Goal: Task Accomplishment & Management: Complete application form

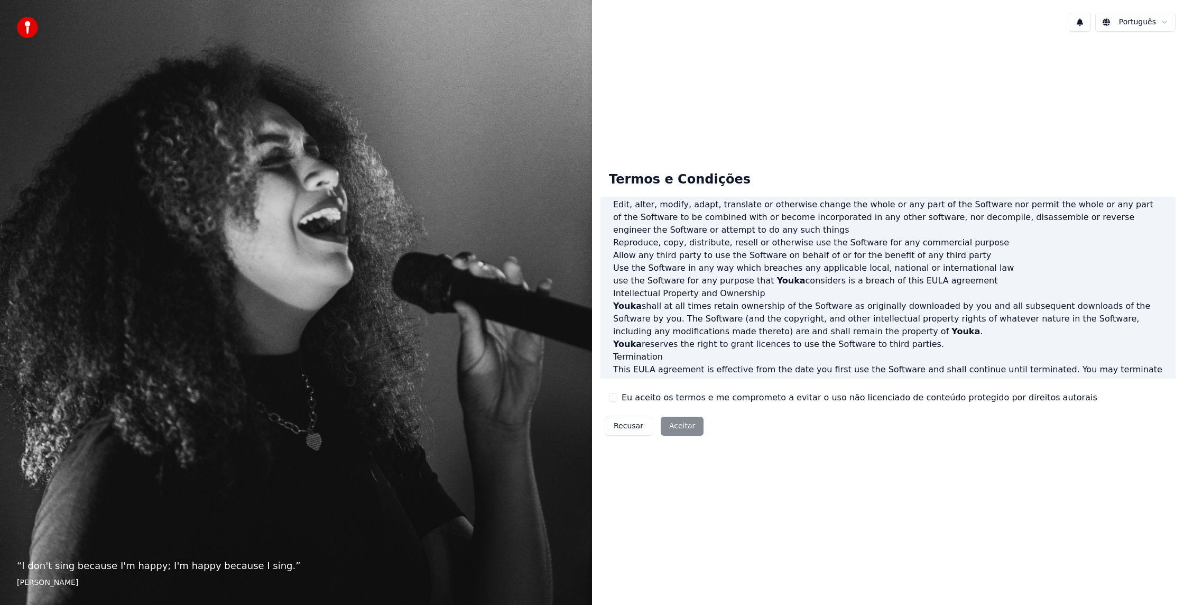
scroll to position [377, 0]
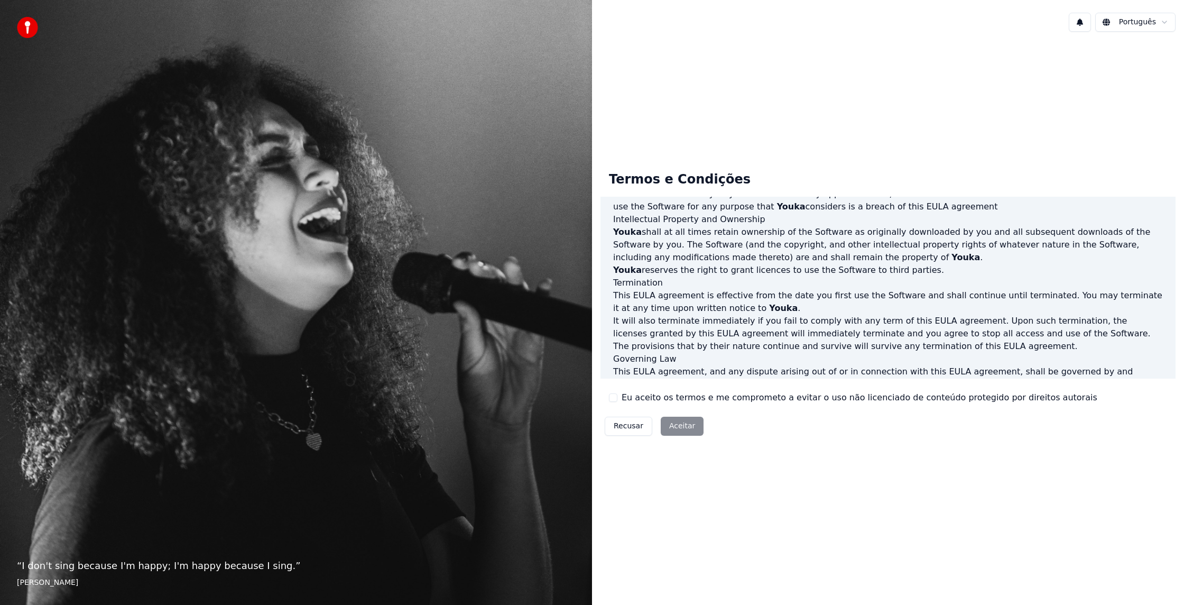
click at [660, 394] on label "Eu aceito os termos e me comprometo a evitar o uso não licenciado de conteúdo p…" at bounding box center [860, 397] width 476 height 13
click at [617, 394] on button "Eu aceito os termos e me comprometo a evitar o uso não licenciado de conteúdo p…" at bounding box center [613, 397] width 8 height 8
click at [682, 421] on button "Aceitar" at bounding box center [682, 426] width 43 height 19
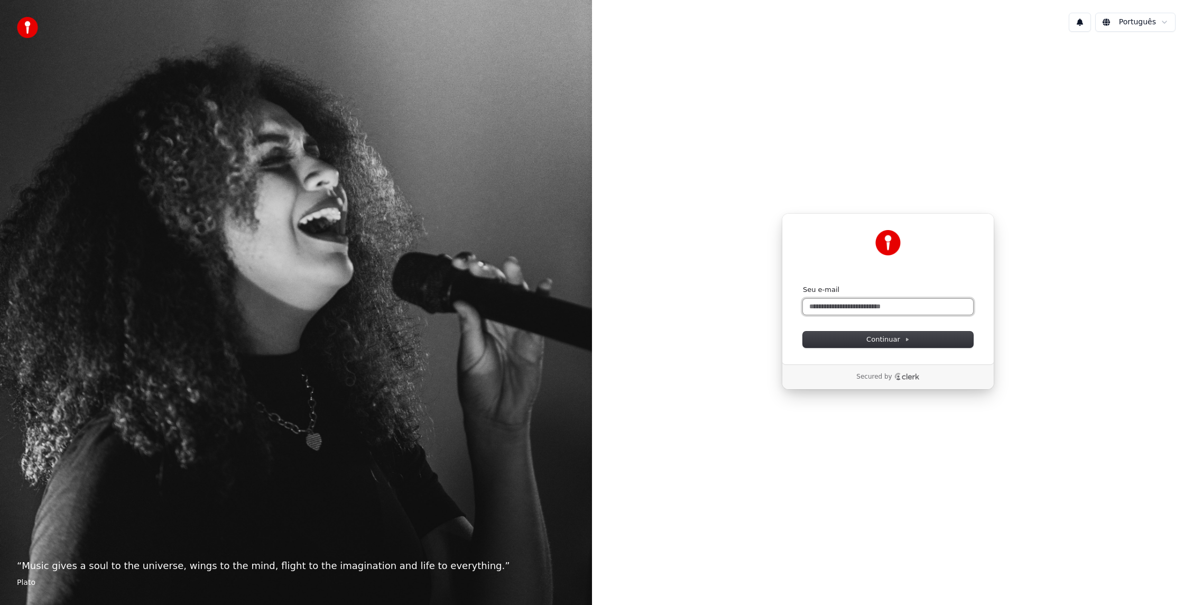
click at [863, 304] on input "Seu e-mail" at bounding box center [888, 307] width 170 height 16
click at [715, 481] on div "Continuar com Google ou Seu e-mail Continuar Secured by" at bounding box center [888, 301] width 592 height 522
